Goal: Task Accomplishment & Management: Use online tool/utility

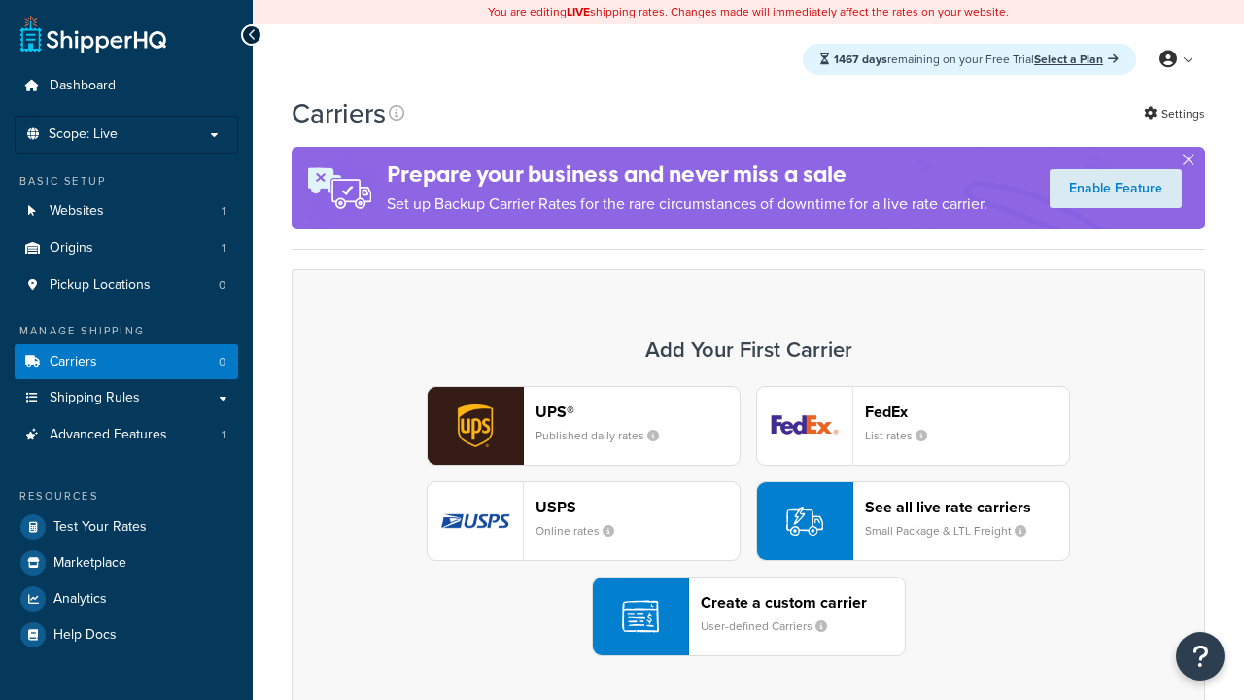
scroll to position [171, 0]
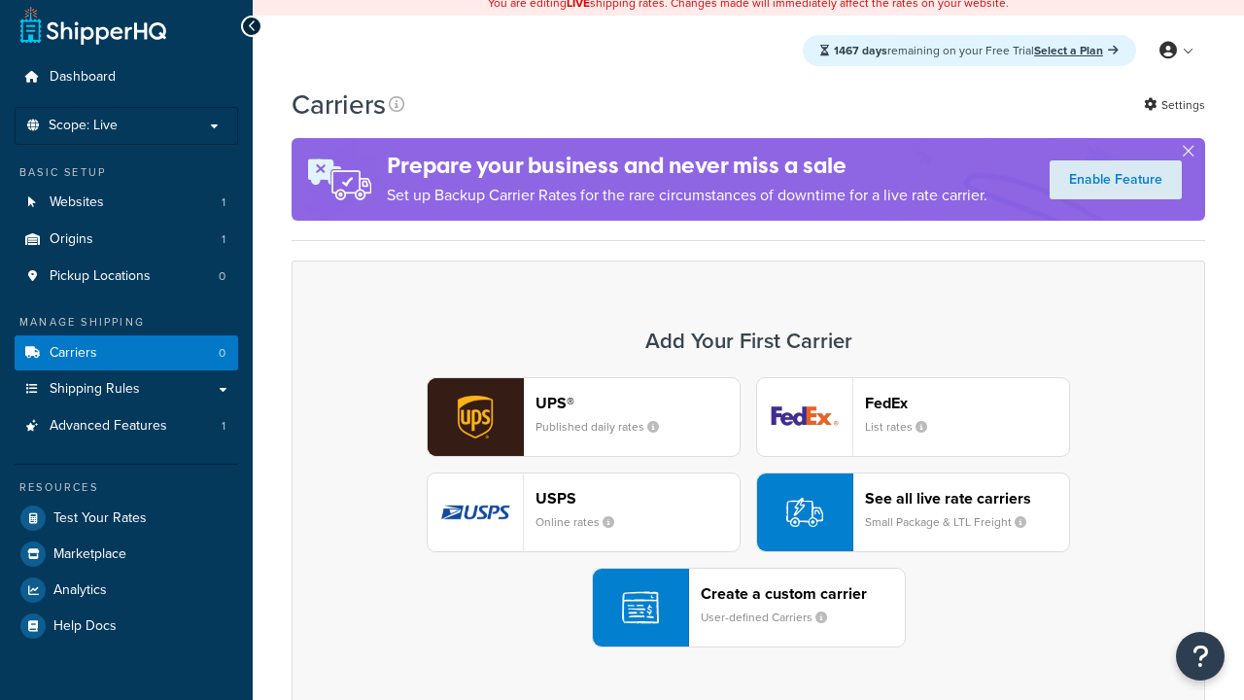
click at [748, 377] on div "UPS® Published daily rates FedEx List rates USPS Online rates See all live rate…" at bounding box center [748, 512] width 873 height 270
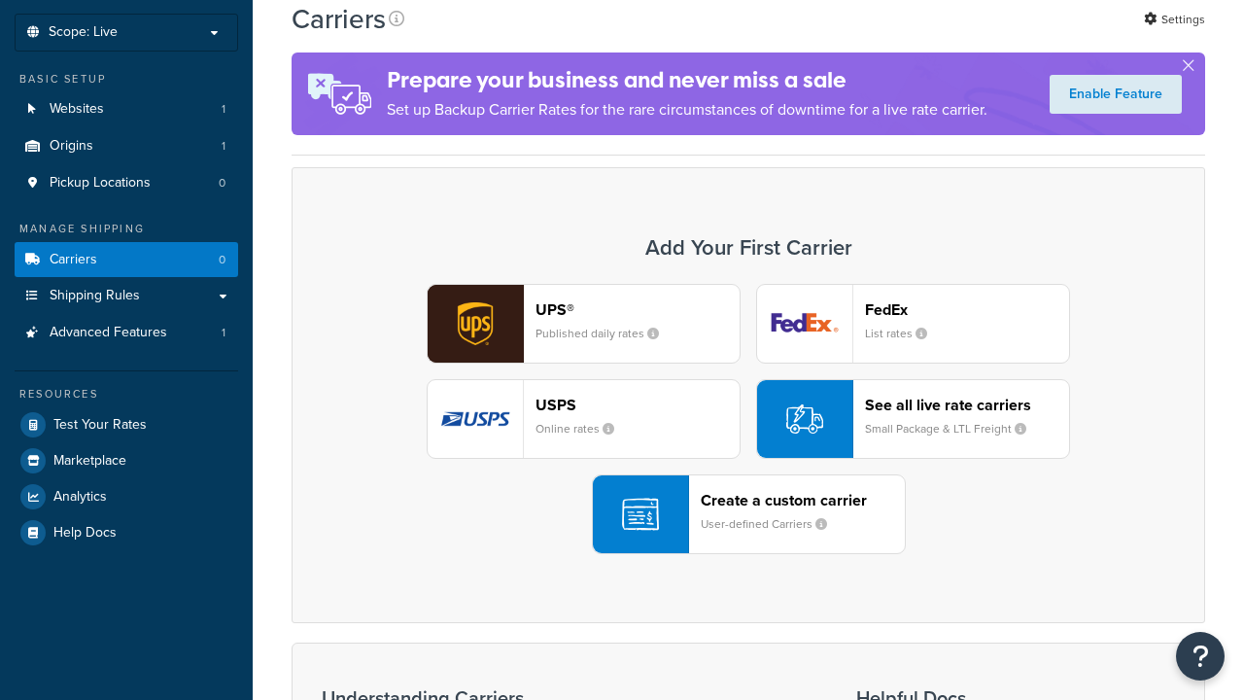
click at [967, 300] on header "FedEx" at bounding box center [967, 309] width 204 height 18
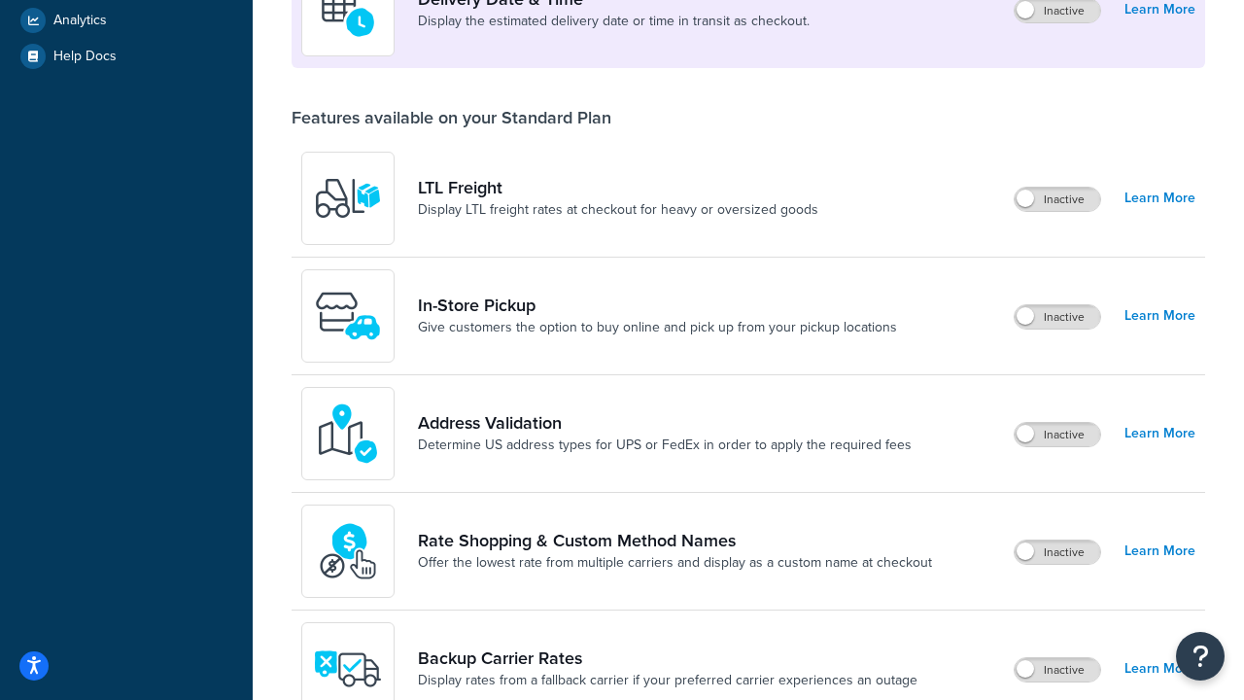
scroll to position [530, 0]
